Goal: Task Accomplishment & Management: Use online tool/utility

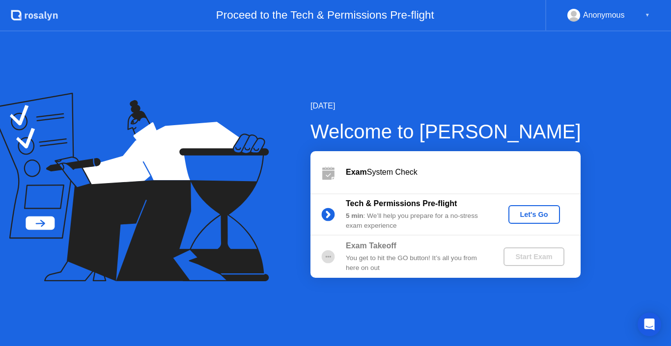
click at [541, 167] on div "Exam System Check" at bounding box center [463, 172] width 235 height 12
click at [503, 164] on div "Exam System Check" at bounding box center [445, 172] width 270 height 42
click at [516, 165] on div "Exam System Check" at bounding box center [445, 172] width 270 height 42
click at [515, 162] on div "Exam System Check" at bounding box center [445, 172] width 270 height 42
click at [487, 275] on div "Exam Takeoff You get to hit the GO button! It’s all you from here on out Start …" at bounding box center [445, 257] width 270 height 42
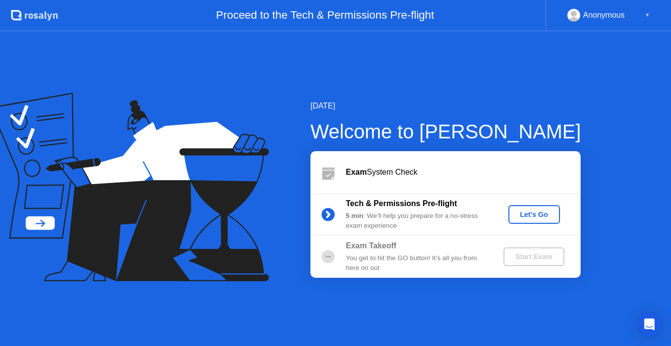
click at [488, 251] on div "Start Exam" at bounding box center [533, 257] width 93 height 19
click at [538, 213] on div "Let's Go" at bounding box center [534, 215] width 44 height 8
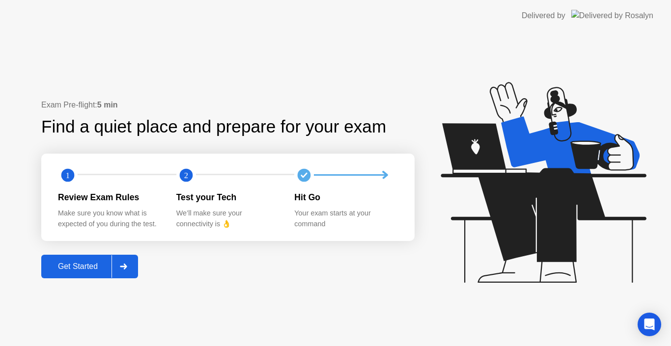
click at [74, 270] on div "Get Started" at bounding box center [77, 266] width 67 height 9
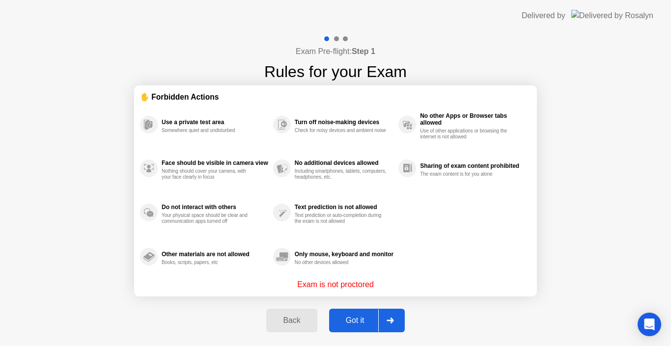
click at [355, 318] on div "Got it" at bounding box center [355, 320] width 46 height 9
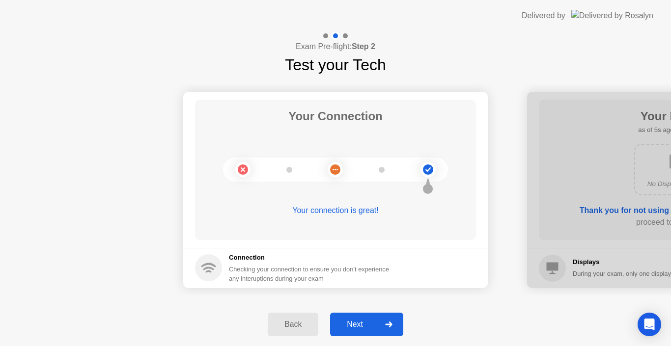
click at [364, 323] on div "Next" at bounding box center [355, 324] width 44 height 9
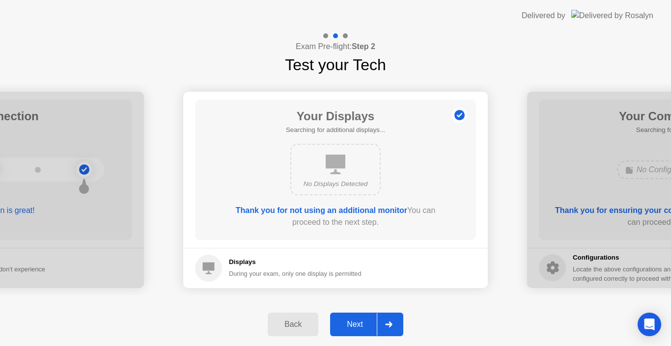
click at [364, 323] on div "Next" at bounding box center [355, 324] width 44 height 9
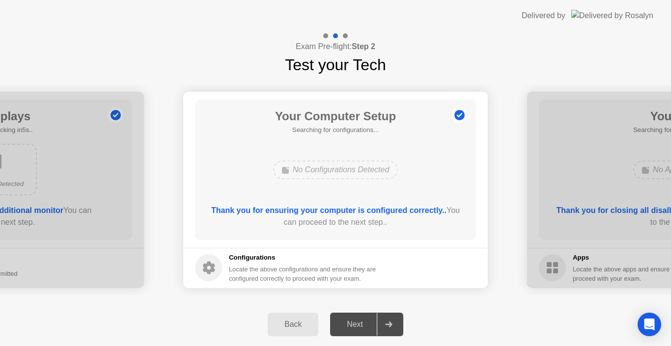
click at [386, 316] on div at bounding box center [389, 324] width 24 height 23
click at [356, 325] on div "Next" at bounding box center [355, 324] width 44 height 9
click at [492, 317] on div "Back Next" at bounding box center [335, 324] width 671 height 43
click at [355, 324] on div "Next" at bounding box center [355, 324] width 44 height 9
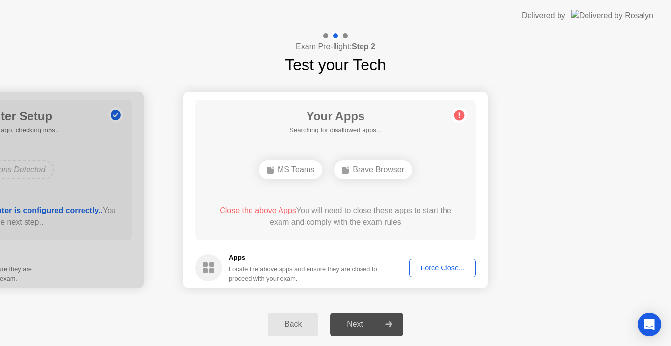
click at [457, 265] on div "Force Close..." at bounding box center [443, 268] width 60 height 8
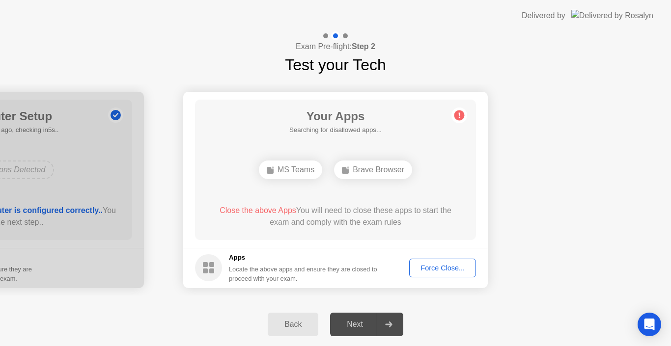
click at [433, 265] on div "Force Close..." at bounding box center [443, 268] width 60 height 8
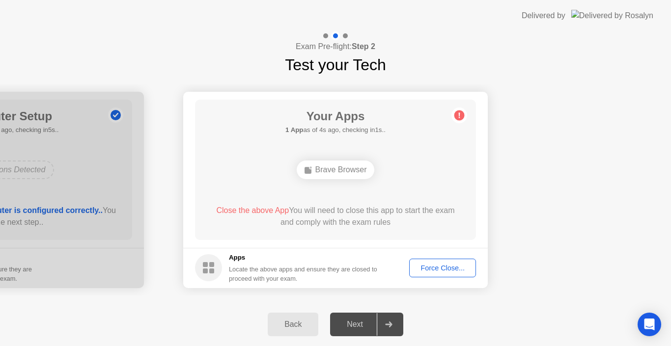
click at [434, 270] on div "Force Close..." at bounding box center [443, 268] width 60 height 8
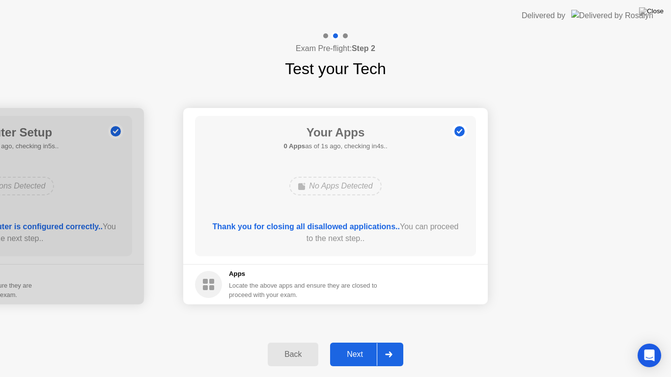
click at [352, 346] on div "Next" at bounding box center [355, 354] width 44 height 9
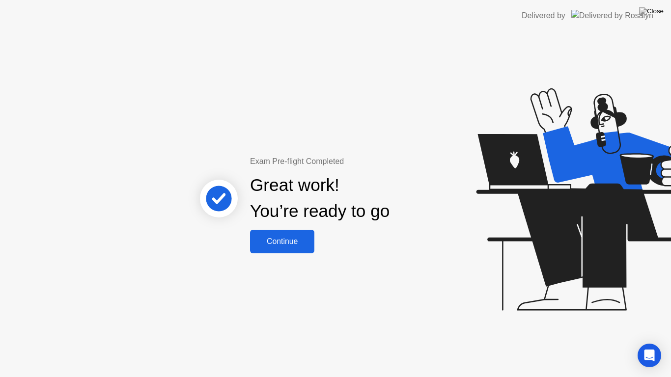
click at [284, 244] on div "Continue" at bounding box center [282, 241] width 58 height 9
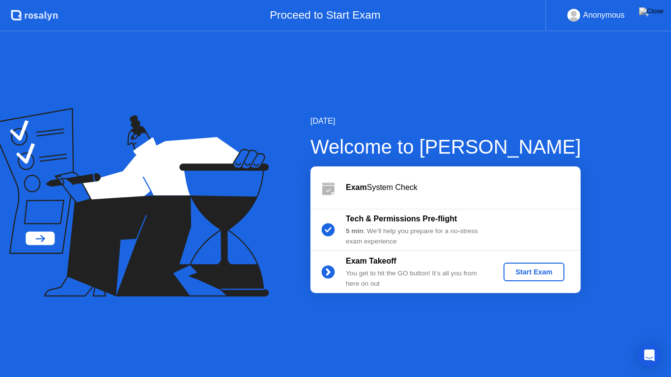
click at [537, 274] on div "Start Exam" at bounding box center [533, 272] width 53 height 8
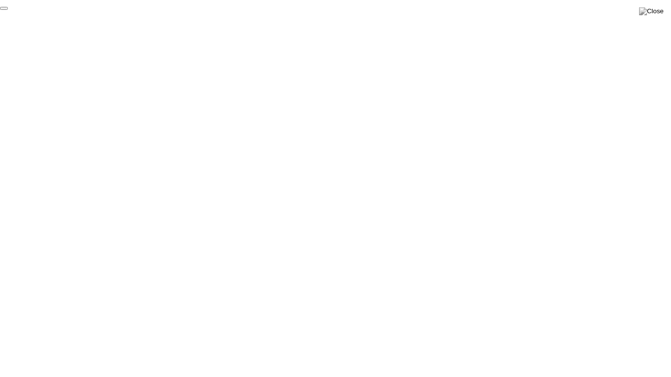
click div "End Proctoring Session"
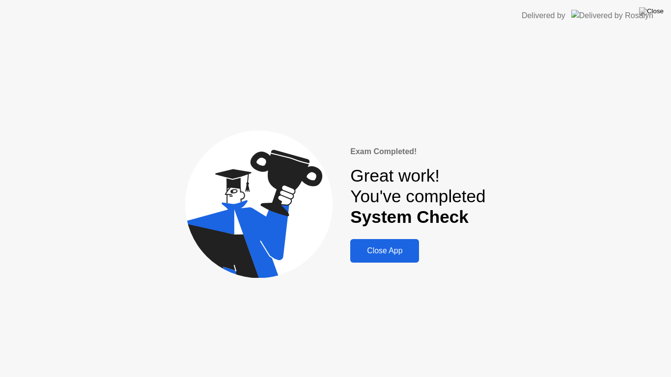
click at [391, 251] on div "Close App" at bounding box center [384, 251] width 63 height 9
